Goal: Task Accomplishment & Management: Manage account settings

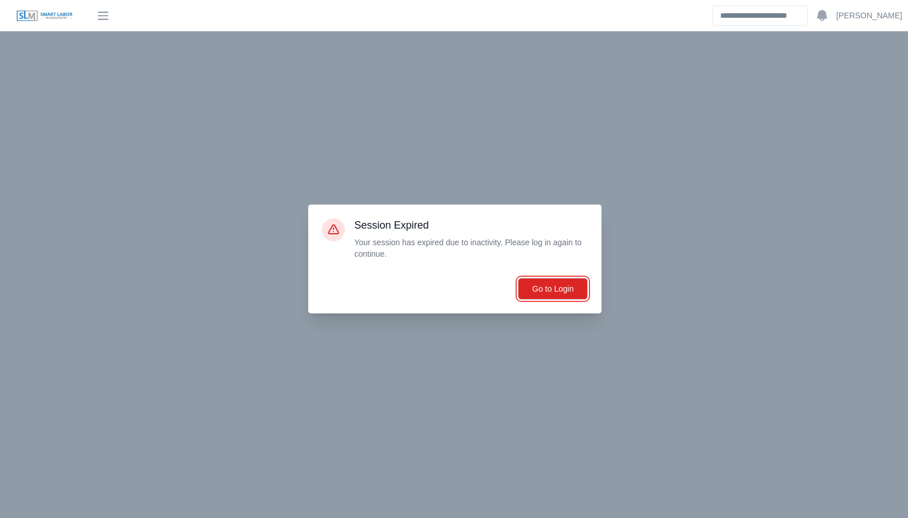
click at [551, 287] on button "Go to Login" at bounding box center [553, 289] width 70 height 22
click at [550, 287] on main "**********" at bounding box center [511, 455] width 792 height 849
click at [549, 287] on button "Go to Login" at bounding box center [553, 289] width 70 height 22
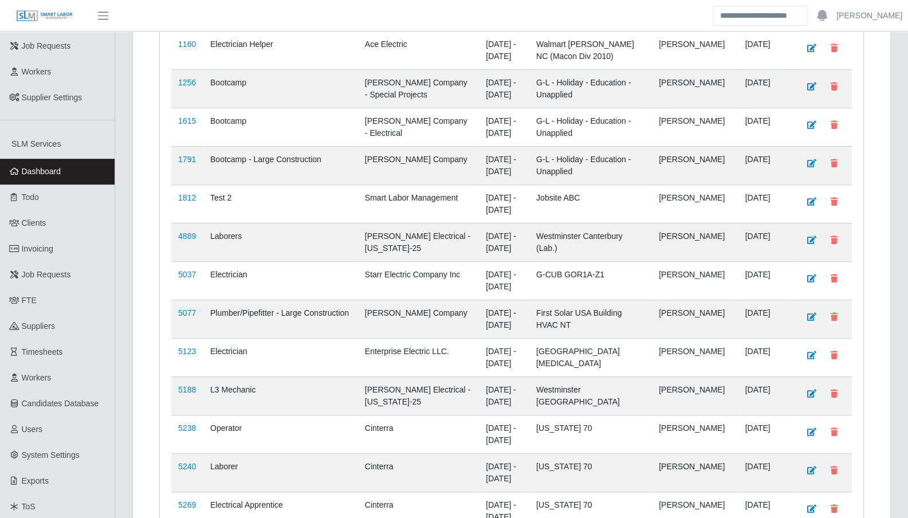
scroll to position [333, 0]
click at [47, 346] on span "Timesheets" at bounding box center [42, 350] width 41 height 9
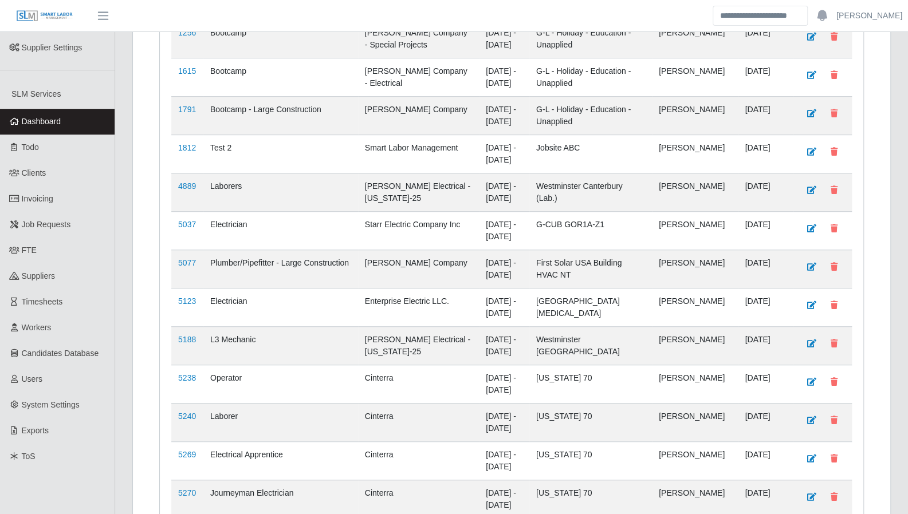
scroll to position [9453, 0]
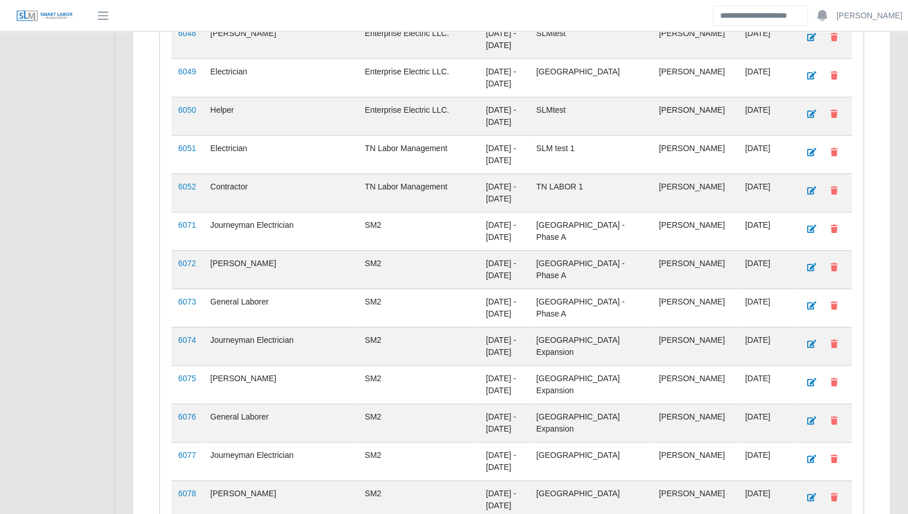
scroll to position [5866, 0]
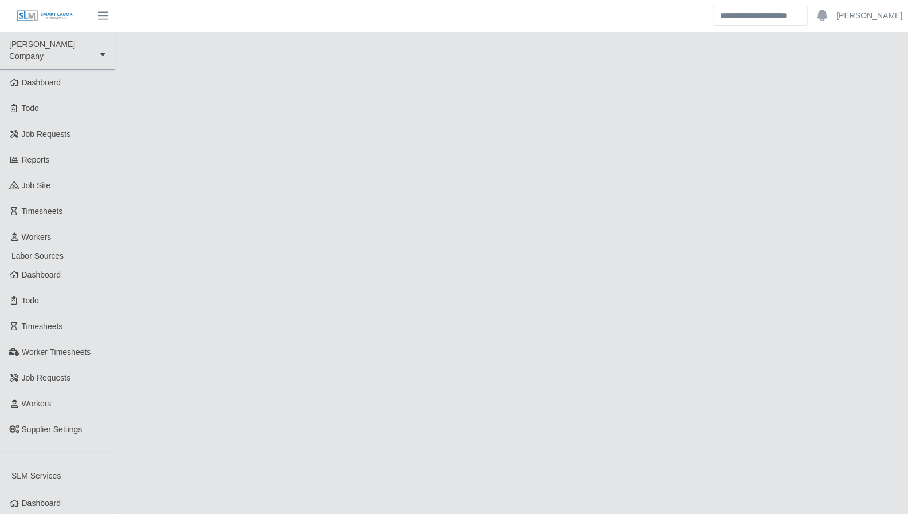
select select "****"
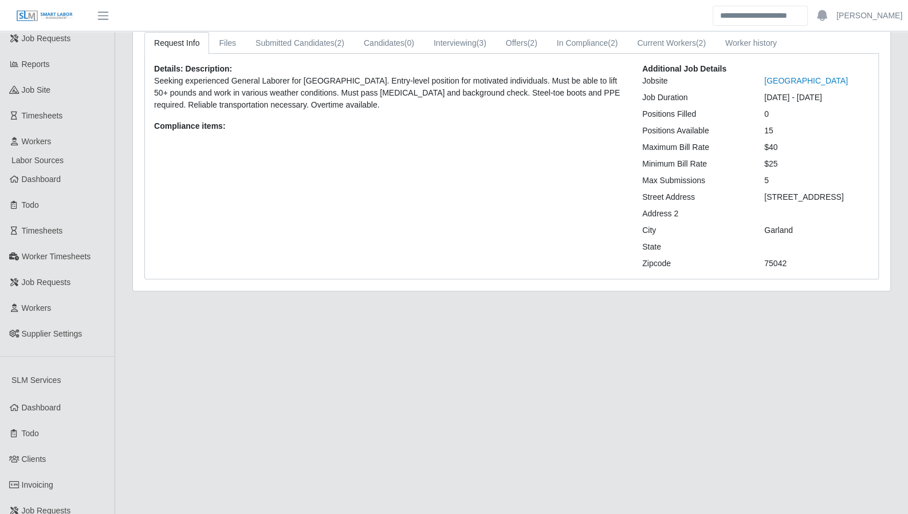
scroll to position [96, 0]
click at [42, 454] on span "Clients" at bounding box center [34, 458] width 25 height 9
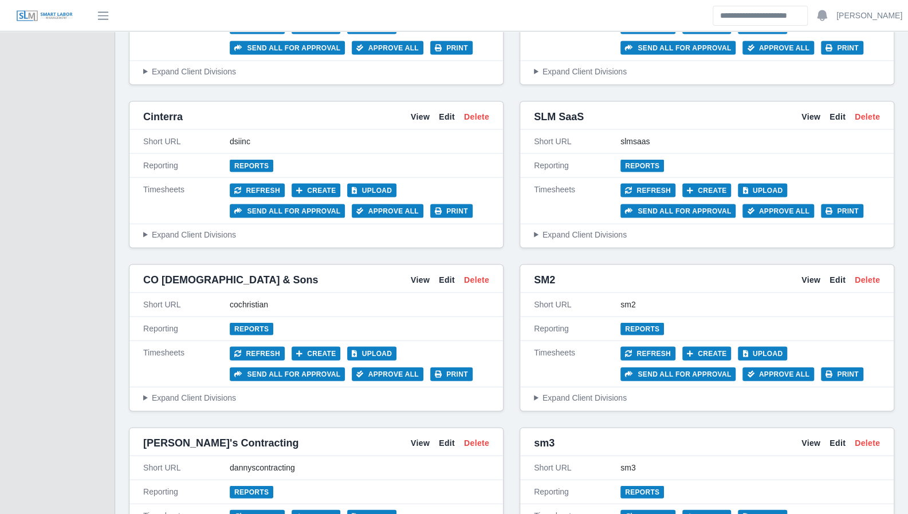
scroll to position [1359, 0]
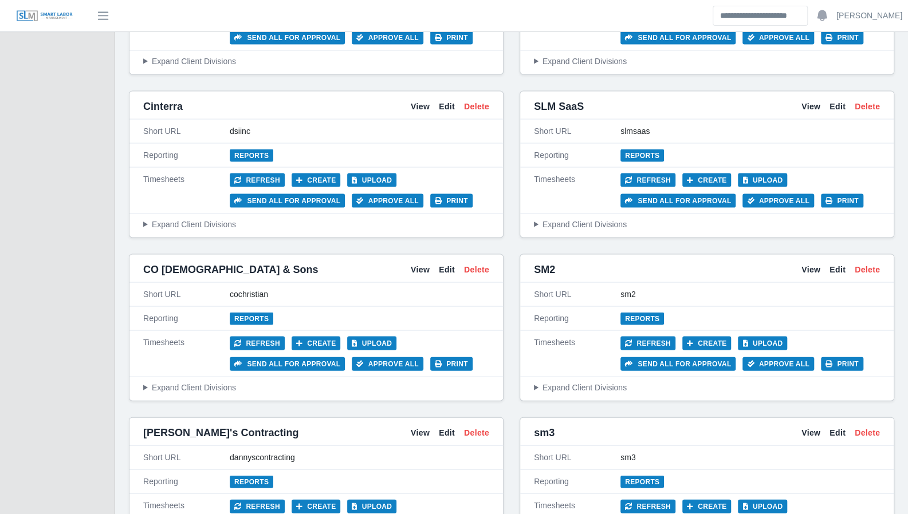
click at [812, 263] on link "View" at bounding box center [810, 269] width 19 height 12
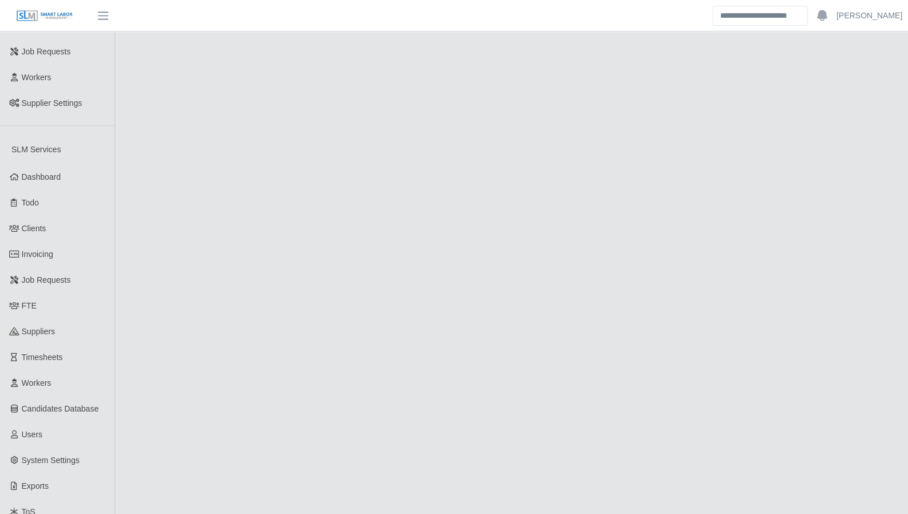
scroll to position [349, 0]
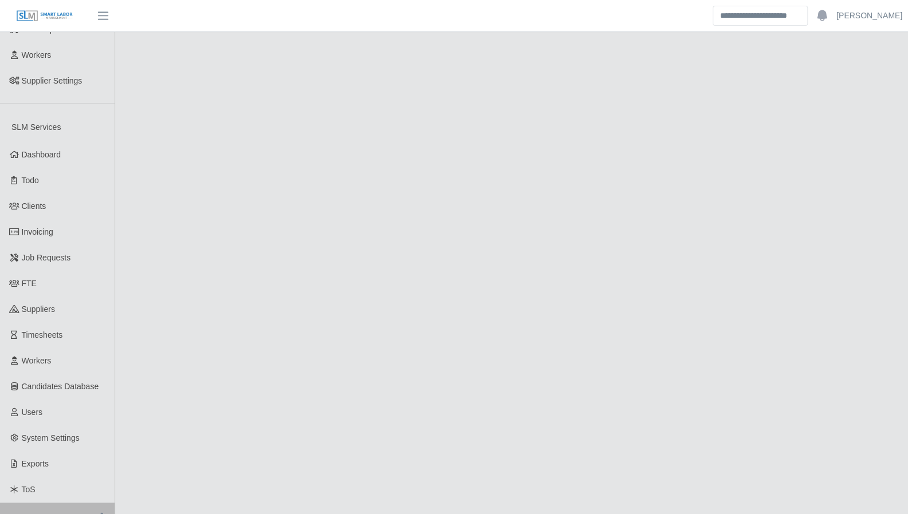
click at [47, 356] on span "Workers" at bounding box center [37, 360] width 30 height 9
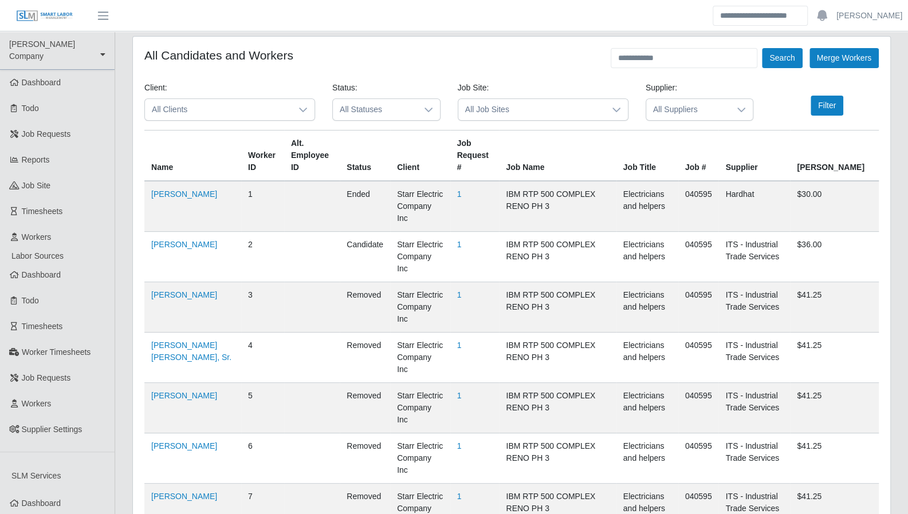
click at [174, 341] on link "[PERSON_NAME] [PERSON_NAME], Sr." at bounding box center [191, 351] width 80 height 21
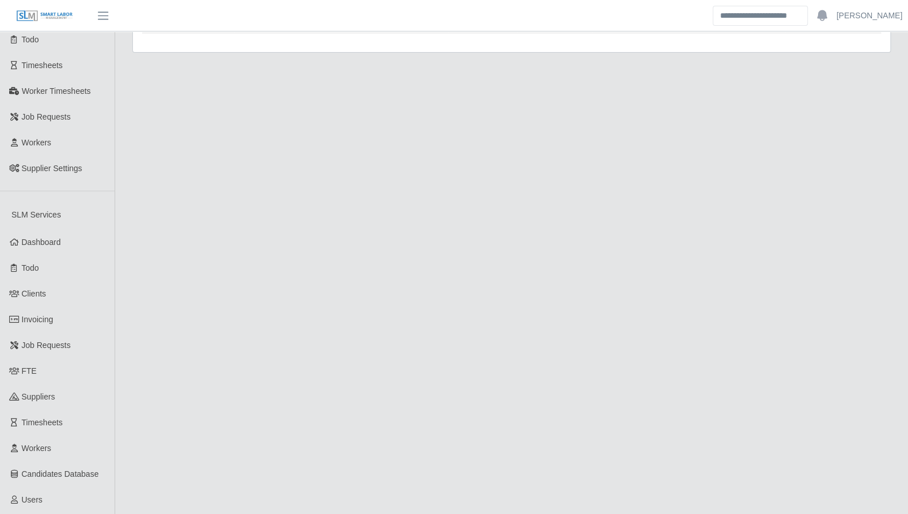
scroll to position [315, 0]
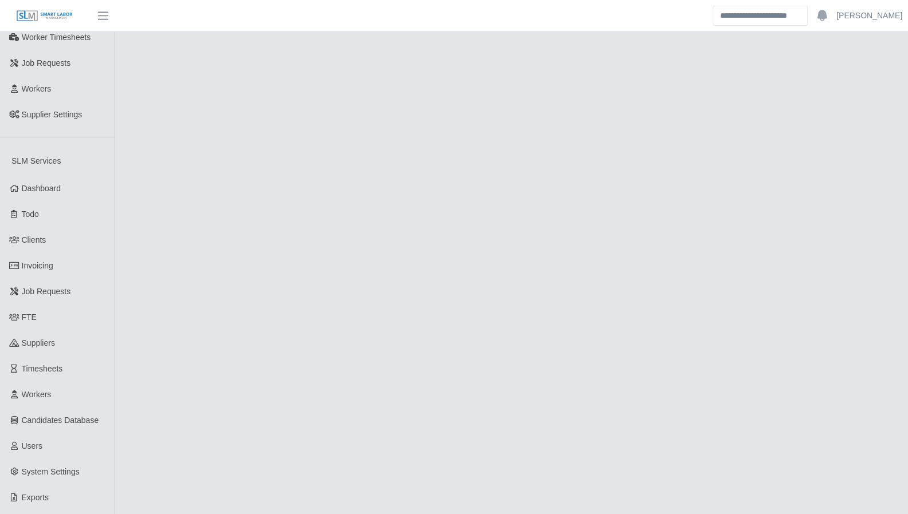
click at [54, 364] on span "Timesheets" at bounding box center [42, 368] width 41 height 9
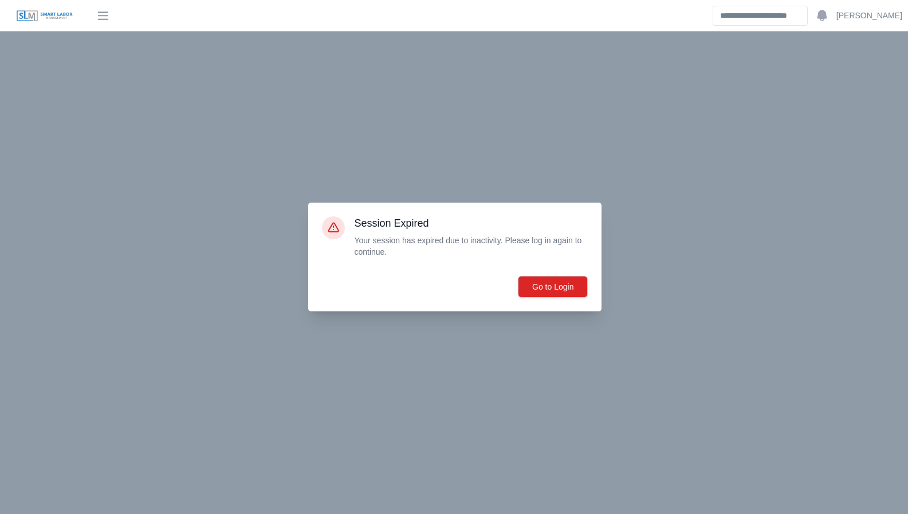
scroll to position [3059, 0]
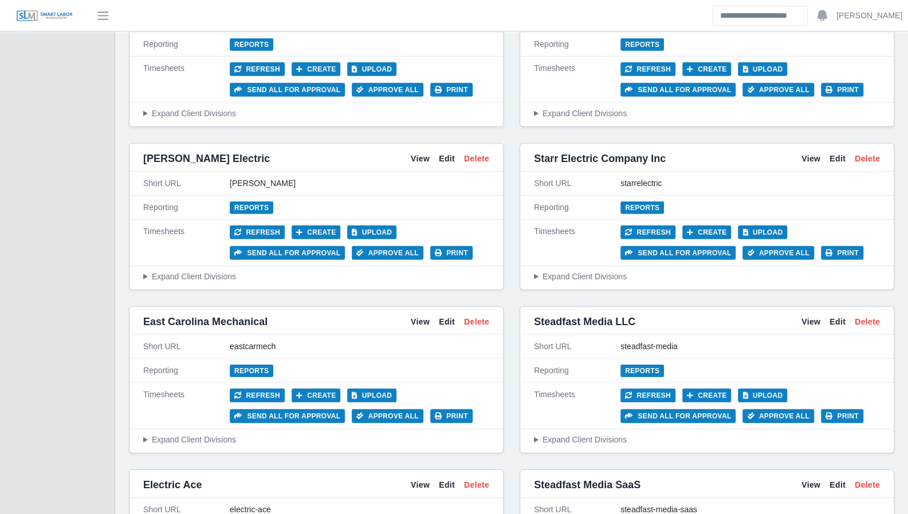
scroll to position [1875, 0]
